Goal: Information Seeking & Learning: Learn about a topic

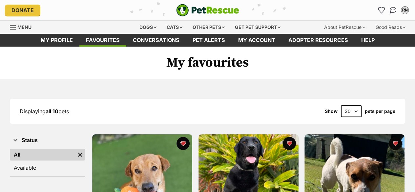
click at [144, 24] on div "Dogs" at bounding box center [148, 27] width 26 height 13
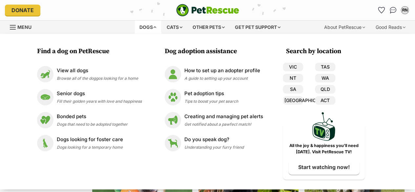
click at [82, 74] on div "View all dogs Browse all of the doggos looking for a home" at bounding box center [97, 74] width 81 height 14
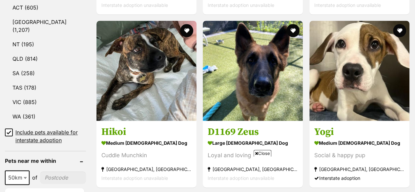
scroll to position [384, 0]
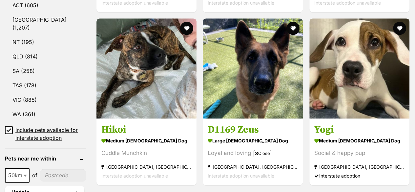
click at [29, 93] on link "VIC (885)" at bounding box center [45, 100] width 81 height 14
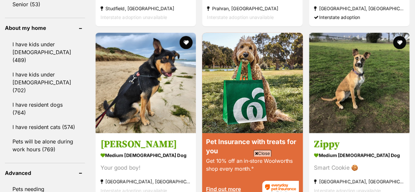
scroll to position [765, 0]
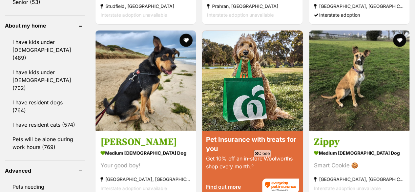
click at [55, 118] on link "I have resident cats (574)" at bounding box center [45, 125] width 80 height 14
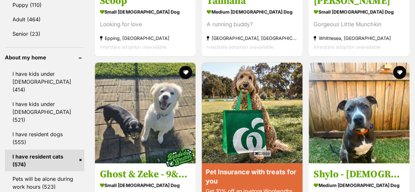
scroll to position [764, 0]
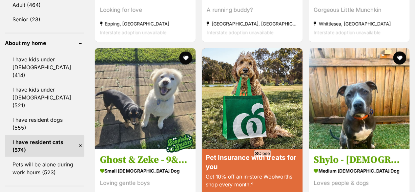
click at [42, 113] on link "I have resident dogs (555)" at bounding box center [44, 124] width 79 height 22
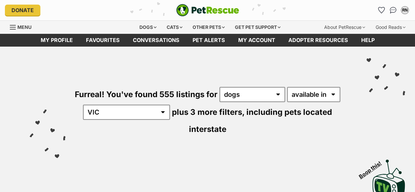
click at [249, 153] on div "Visit PetRescue TV (external site) Boop this!" at bounding box center [207, 177] width 395 height 48
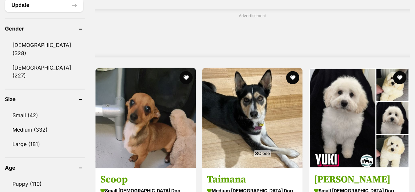
click at [38, 108] on link "Small (42)" at bounding box center [45, 115] width 80 height 14
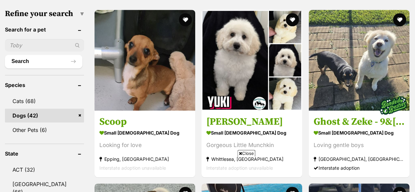
scroll to position [218, 0]
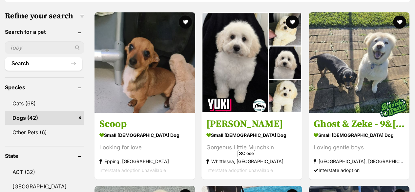
click at [114, 126] on h3 "Scoop" at bounding box center [144, 124] width 91 height 12
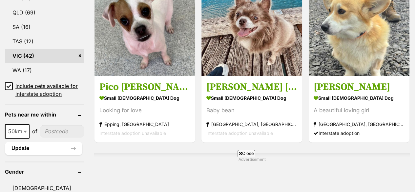
scroll to position [431, 0]
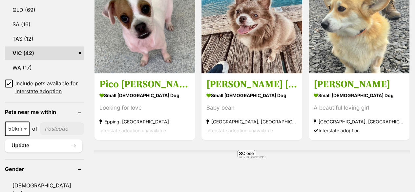
click at [244, 69] on img at bounding box center [251, 22] width 101 height 101
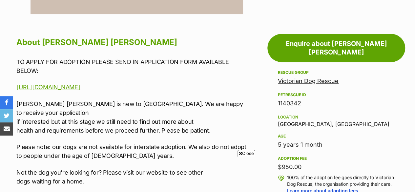
scroll to position [337, 0]
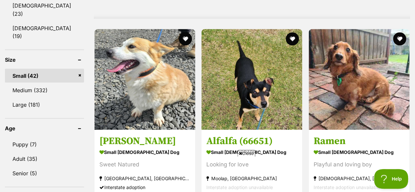
scroll to position [615, 0]
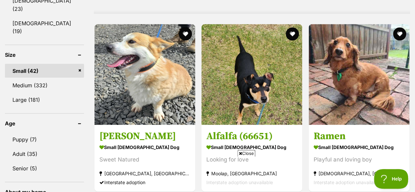
click at [28, 78] on link "Medium (332)" at bounding box center [44, 85] width 79 height 14
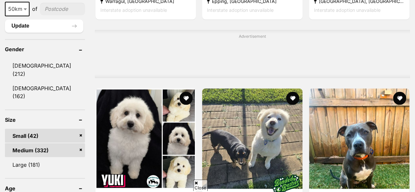
scroll to position [558, 0]
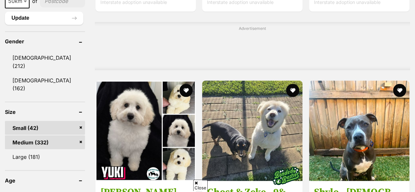
click at [27, 121] on link "Small (42)" at bounding box center [45, 128] width 80 height 14
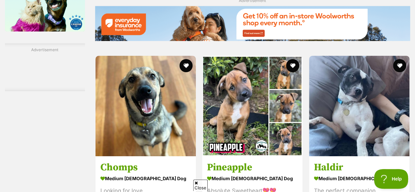
scroll to position [1175, 0]
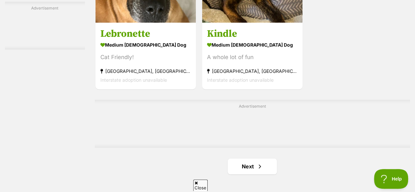
drag, startPoint x: 419, startPoint y: 9, endPoint x: 419, endPoint y: 145, distance: 136.4
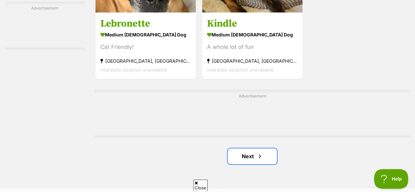
click at [244, 157] on link "Next" at bounding box center [251, 156] width 49 height 16
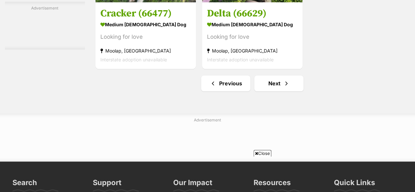
scroll to position [1539, 0]
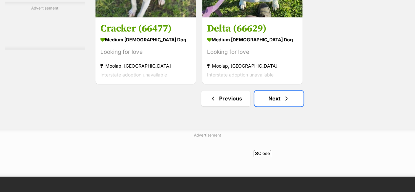
click at [265, 96] on link "Next" at bounding box center [278, 98] width 49 height 16
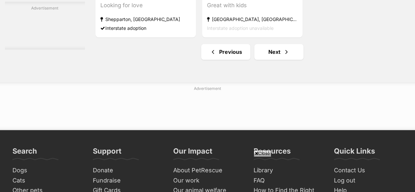
scroll to position [1665, 0]
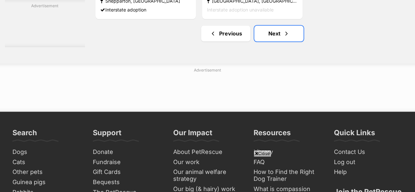
click at [270, 36] on link "Next" at bounding box center [278, 34] width 49 height 16
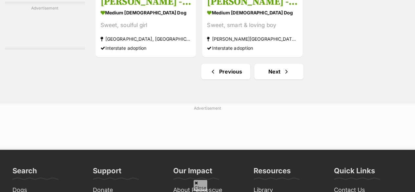
scroll to position [1604, 0]
